Goal: Obtain resource: Download file/media

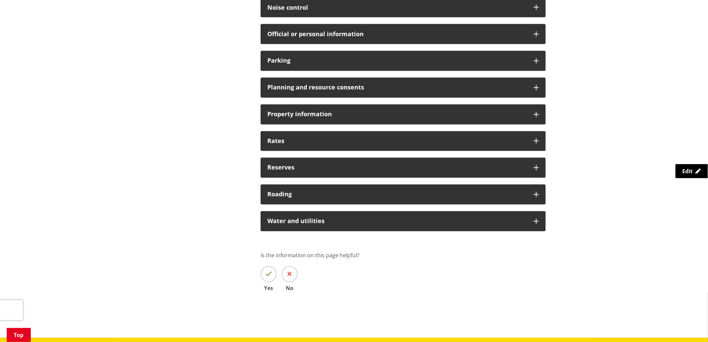
scroll to position [521, 0]
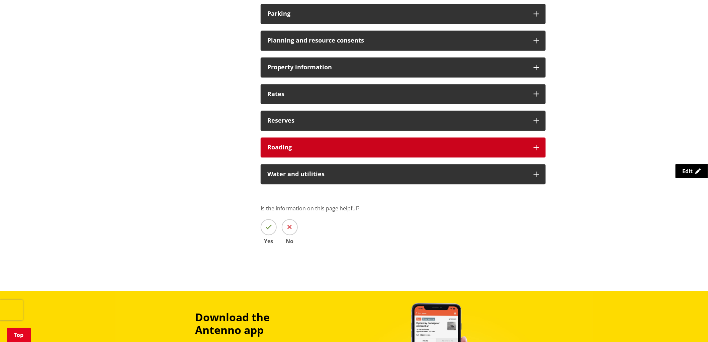
click at [308, 143] on div "Roading" at bounding box center [403, 148] width 285 height 20
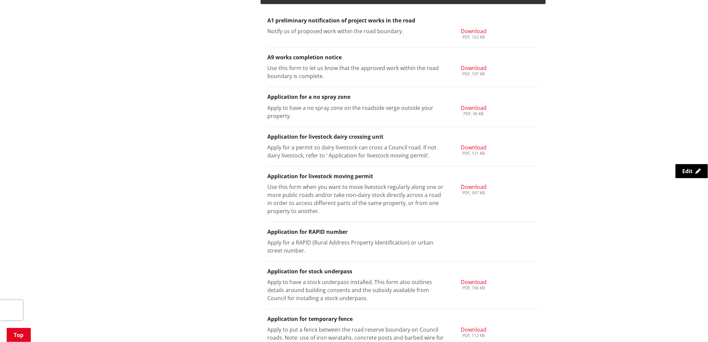
scroll to position [670, 0]
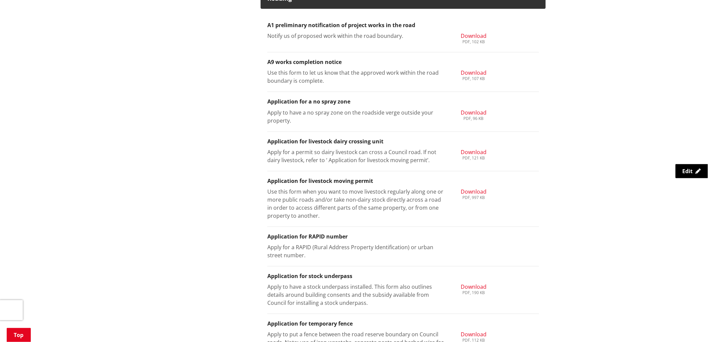
click at [474, 107] on li "Application for a no spray zone Apply to have a no spray zone on the roadside v…" at bounding box center [404, 112] width 272 height 40
click at [474, 109] on span "Download" at bounding box center [474, 112] width 26 height 7
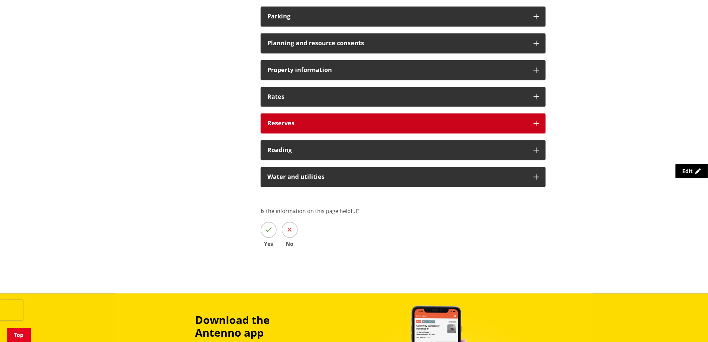
scroll to position [406, 0]
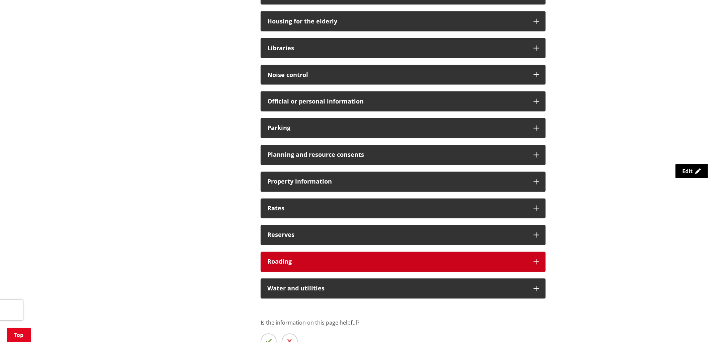
click at [318, 256] on div "Roading" at bounding box center [403, 262] width 285 height 20
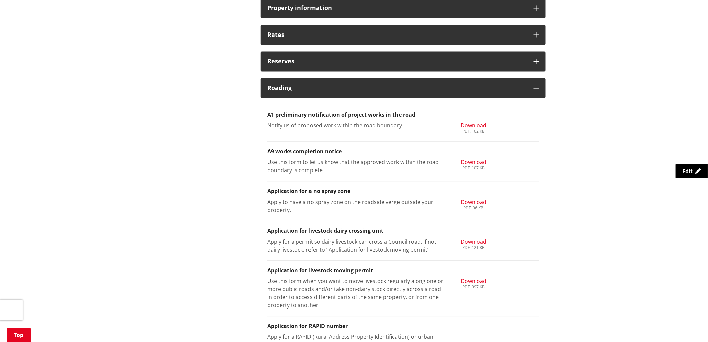
scroll to position [704, 0]
